Goal: Transaction & Acquisition: Purchase product/service

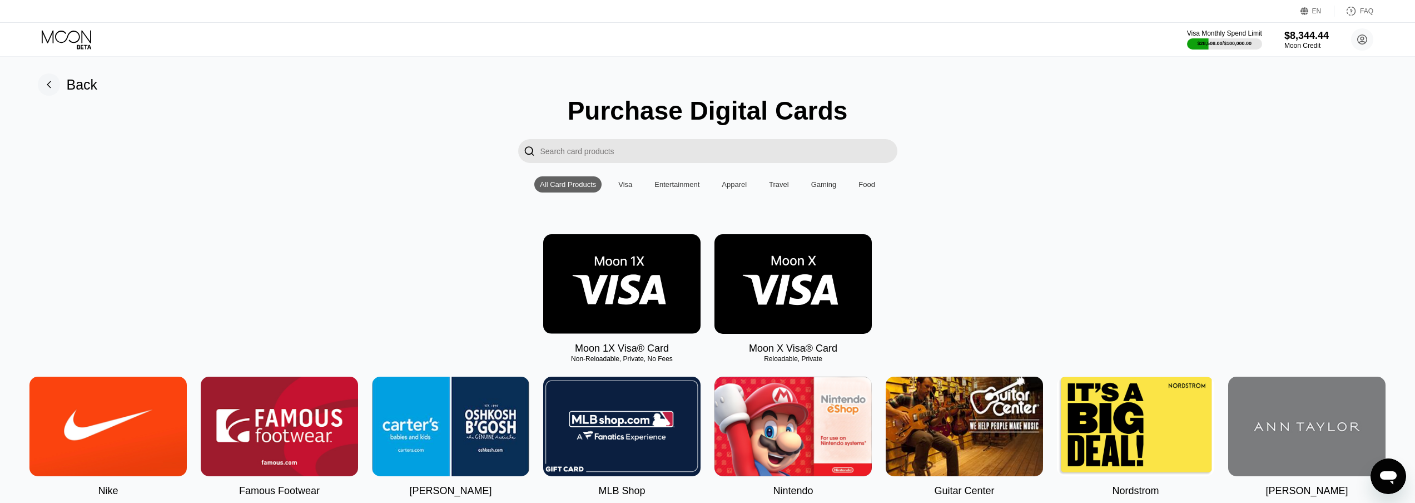
click at [631, 286] on img at bounding box center [621, 284] width 157 height 100
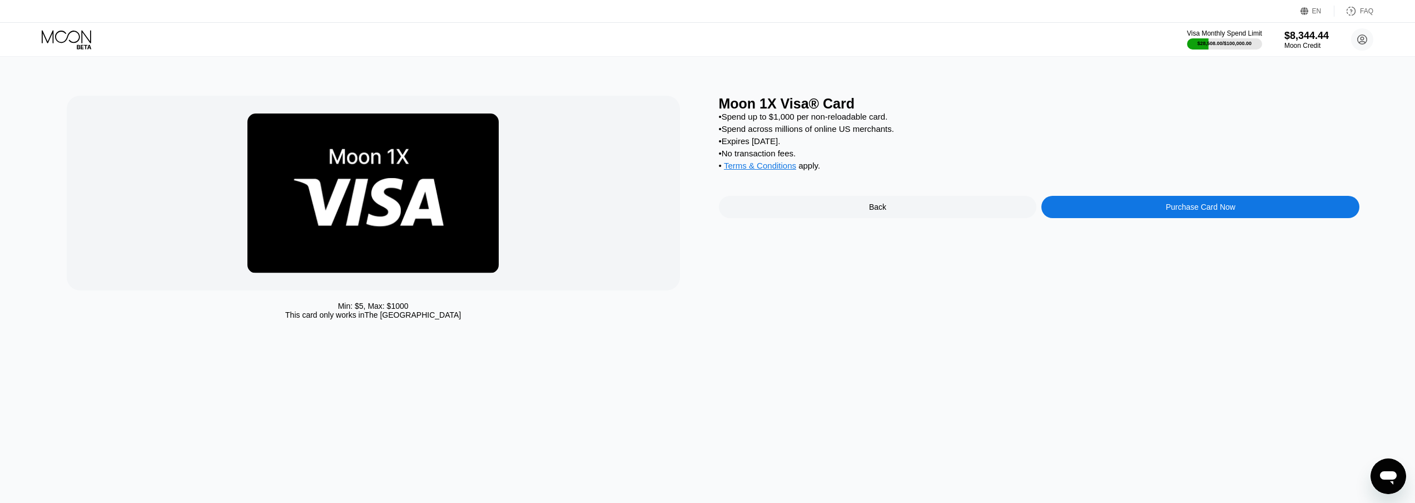
click at [1129, 205] on div "Moon 1X Visa® Card • Spend up to $1,000 per non-reloadable card. • Spend across…" at bounding box center [1039, 210] width 641 height 229
click at [1135, 210] on div "Purchase Card Now" at bounding box center [1200, 207] width 318 height 22
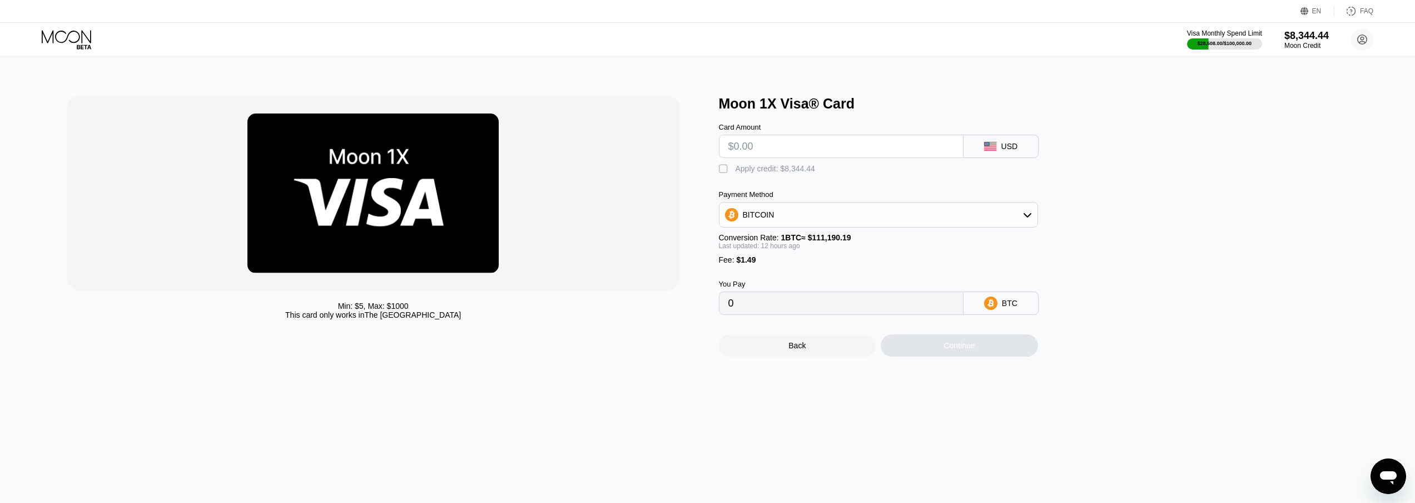
click at [785, 154] on input "text" at bounding box center [841, 146] width 226 height 22
type input "$5"
type input "0.00005837"
type input "$50"
type input "0.00046154"
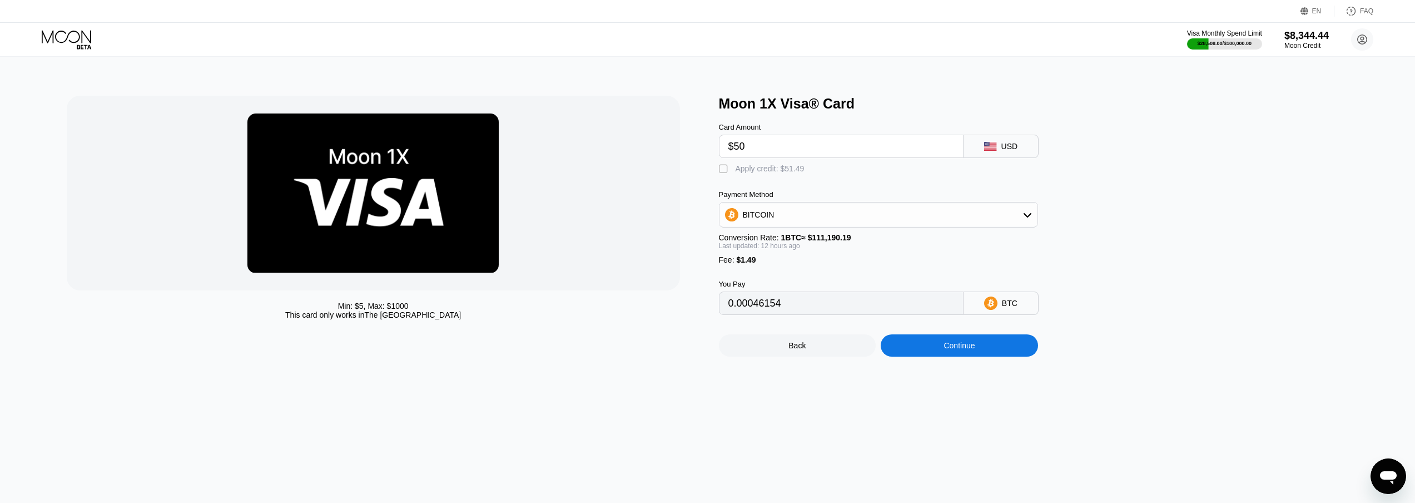
type input "$50"
click at [750, 175] on div " Apply credit: $51.49" at bounding box center [764, 168] width 91 height 11
type input "0"
click at [984, 356] on div "Continue" at bounding box center [959, 345] width 157 height 22
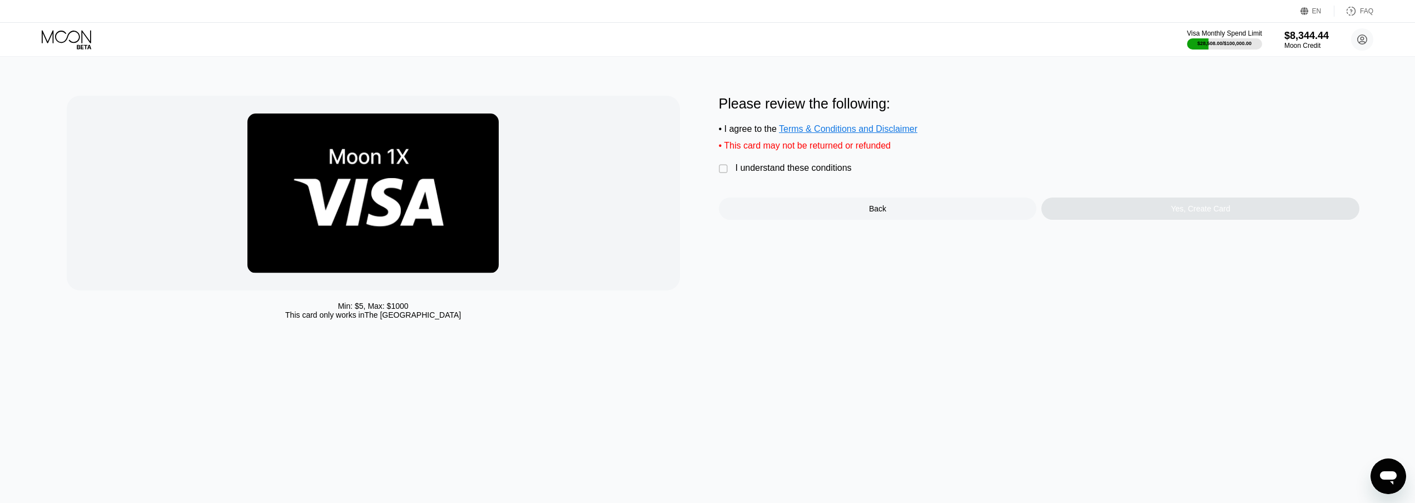
click at [803, 173] on div "I understand these conditions" at bounding box center [794, 168] width 116 height 10
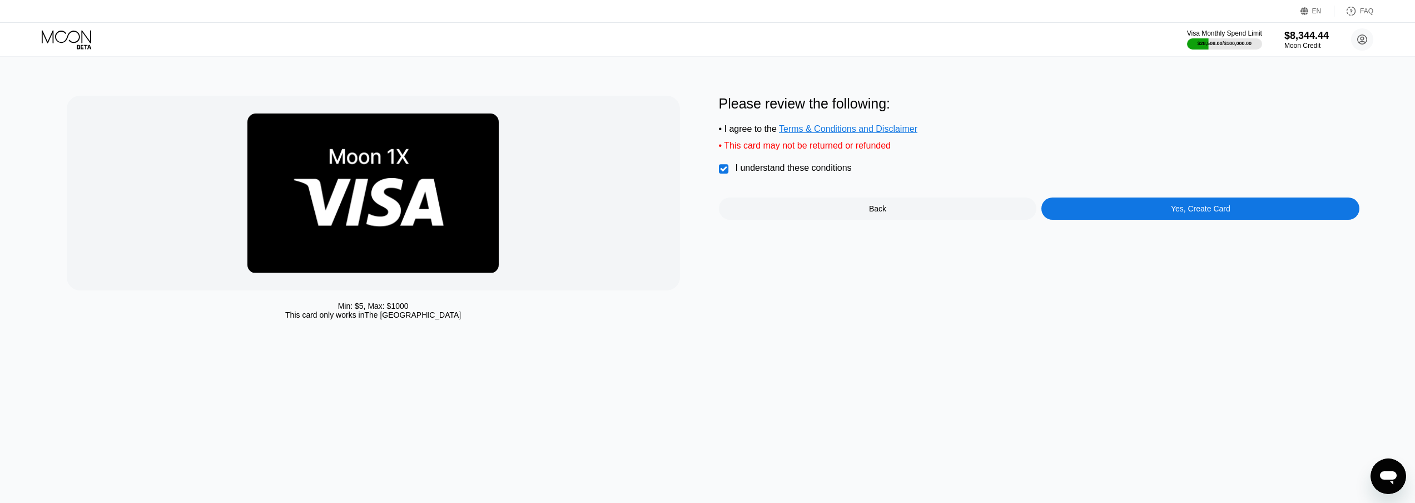
click at [1222, 213] on div "Yes, Create Card" at bounding box center [1200, 208] width 59 height 9
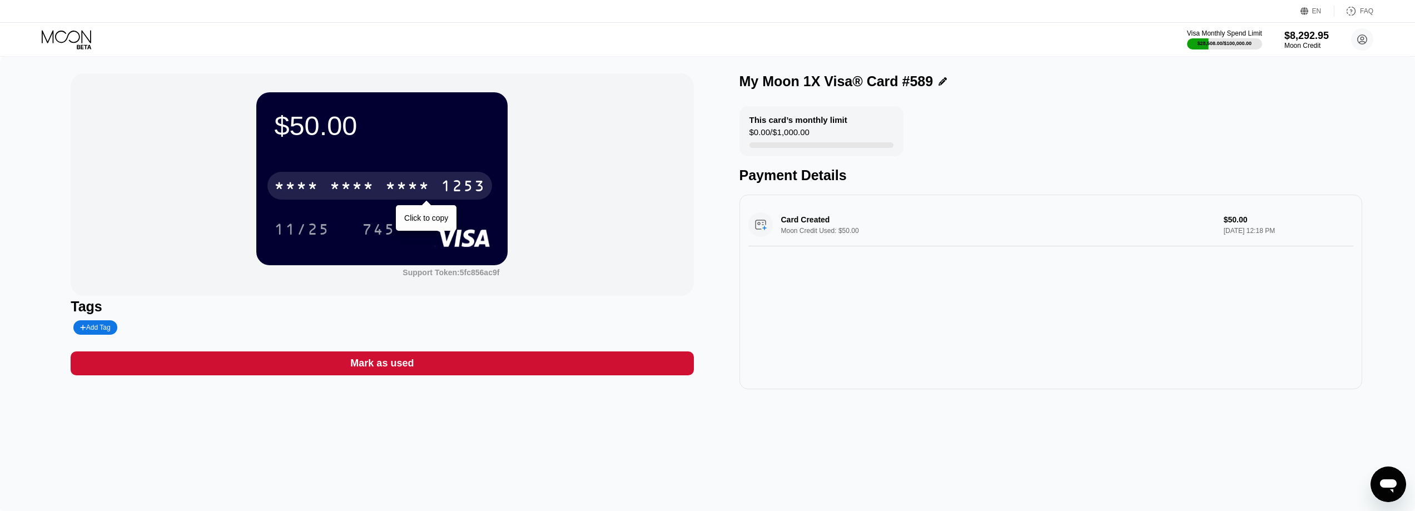
click at [369, 196] on div "* * * *" at bounding box center [352, 187] width 44 height 18
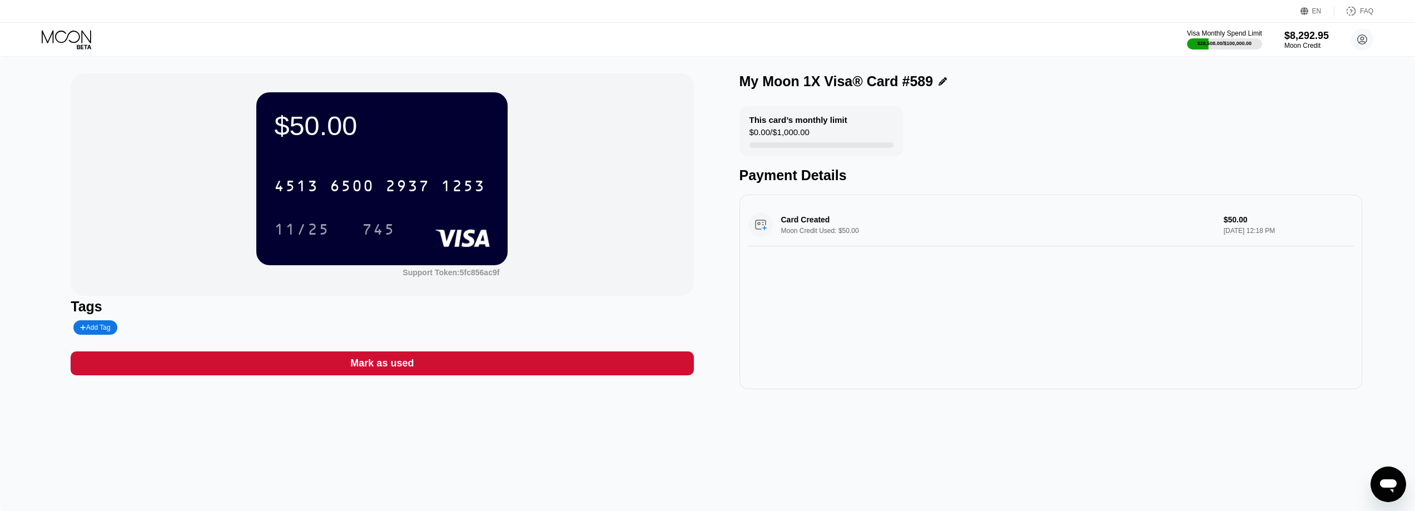
click at [63, 40] on icon at bounding box center [68, 39] width 52 height 19
